Goal: Information Seeking & Learning: Learn about a topic

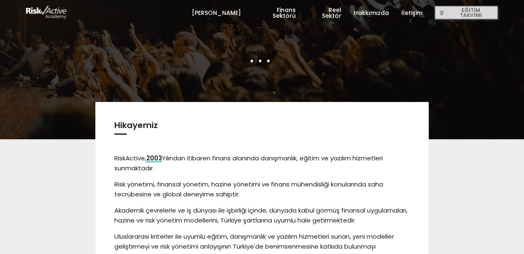
click at [235, 15] on link "[PERSON_NAME]" at bounding box center [215, 12] width 49 height 25
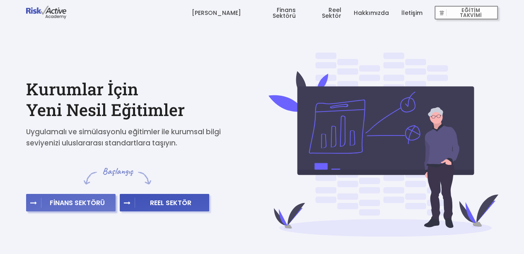
click at [101, 204] on span "FİNANS SEKTÖRÜ" at bounding box center [77, 203] width 72 height 8
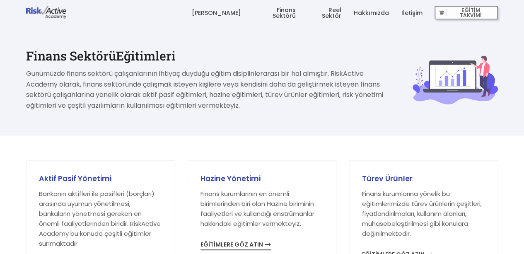
click at [417, 11] on link "İletişim" at bounding box center [411, 12] width 21 height 25
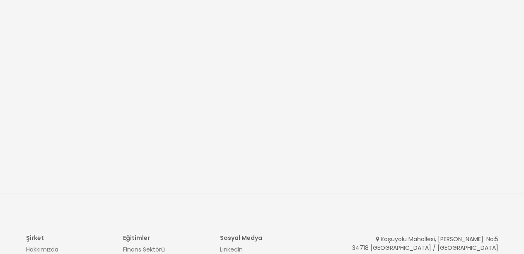
scroll to position [373, 0]
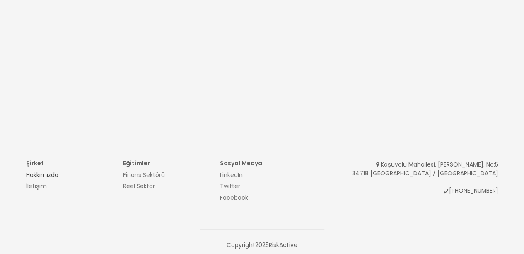
click at [51, 172] on link "Hakkımızda" at bounding box center [42, 175] width 32 height 8
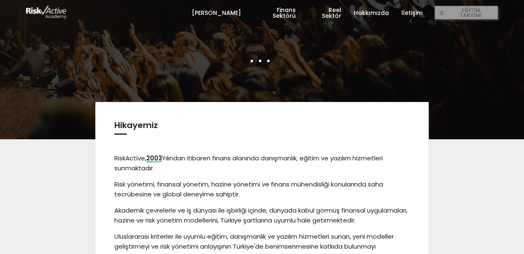
click at [469, 11] on span "EĞİTİM TAKVİMİ" at bounding box center [471, 13] width 48 height 12
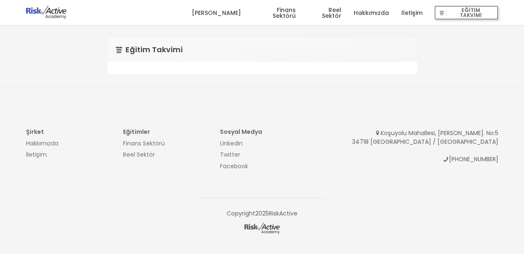
click at [296, 61] on div "Eğitim Takvimi" at bounding box center [262, 50] width 310 height 24
click at [337, 12] on link "Reel Sektör" at bounding box center [324, 12] width 33 height 25
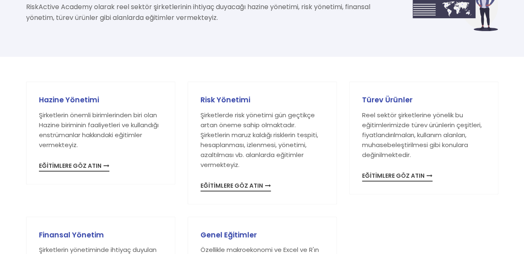
scroll to position [83, 0]
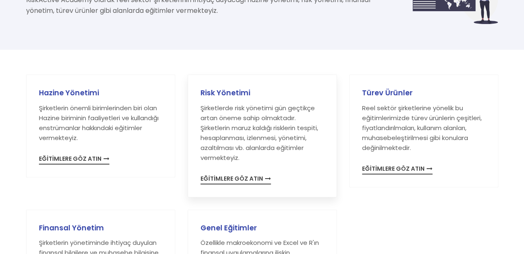
click at [250, 179] on span "EĞİTİMLERE GÖZ ATIN" at bounding box center [236, 180] width 70 height 9
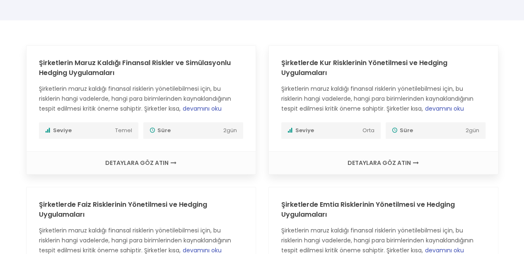
scroll to position [124, 0]
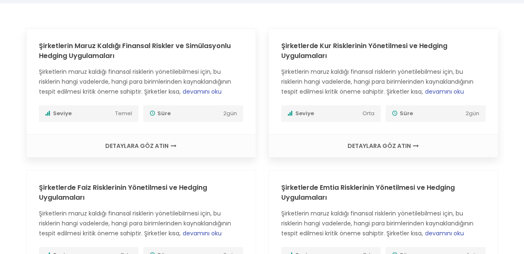
click at [204, 90] on span "devamını oku" at bounding box center [202, 91] width 39 height 8
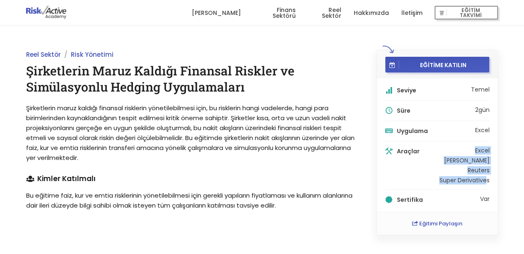
drag, startPoint x: 470, startPoint y: 151, endPoint x: 485, endPoint y: 183, distance: 34.9
click at [485, 183] on ul "Excel [PERSON_NAME] Reuters Super Derivatives" at bounding box center [464, 166] width 50 height 36
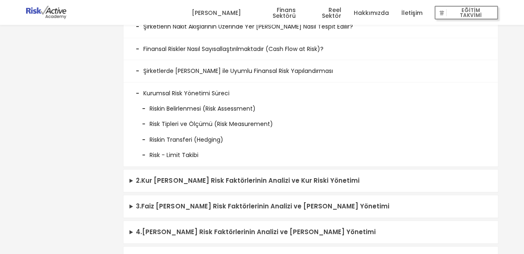
scroll to position [332, 0]
